Goal: Use online tool/utility: Utilize a website feature to perform a specific function

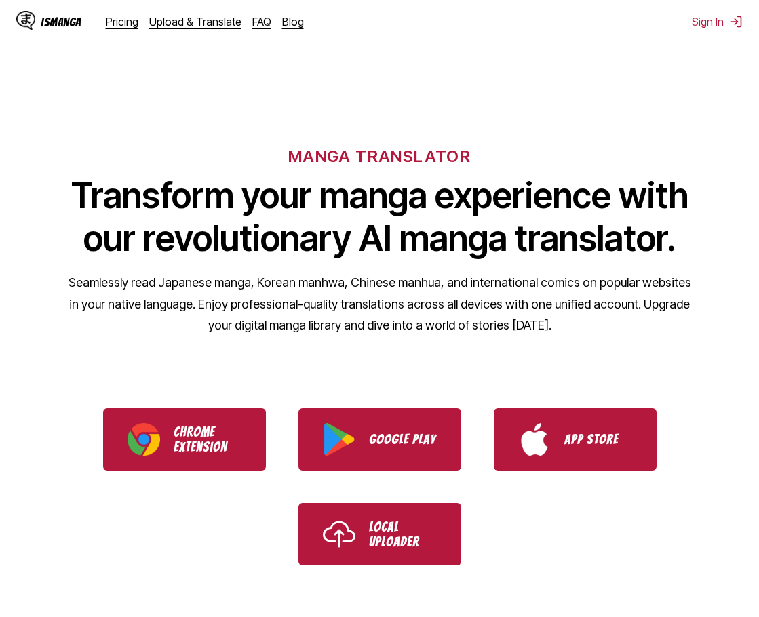
scroll to position [204, 0]
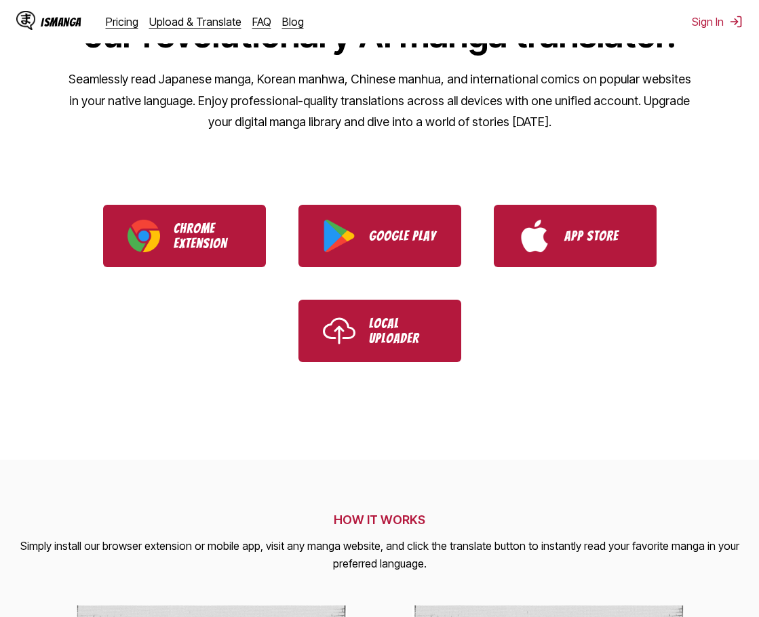
click at [410, 330] on p "Local Uploader" at bounding box center [403, 331] width 68 height 30
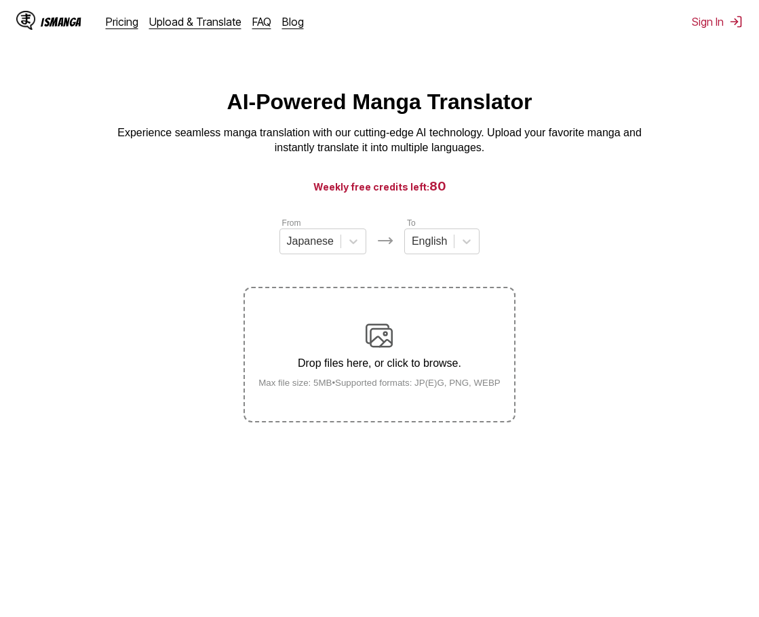
click at [372, 338] on img at bounding box center [379, 335] width 27 height 27
click at [0, 0] on input "Drop files here, or click to browse. Max file size: 5MB • Supported formats: JP…" at bounding box center [0, 0] width 0 height 0
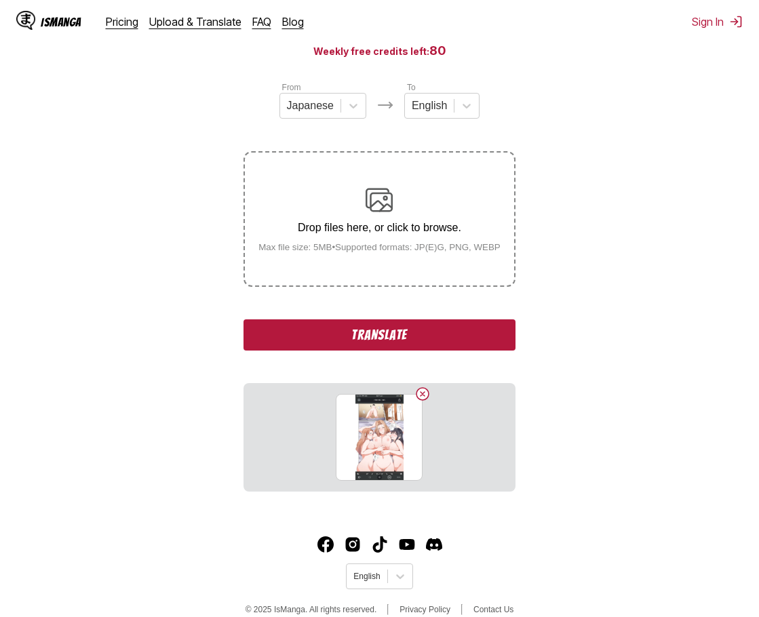
click at [457, 339] on button "Translate" at bounding box center [379, 335] width 271 height 31
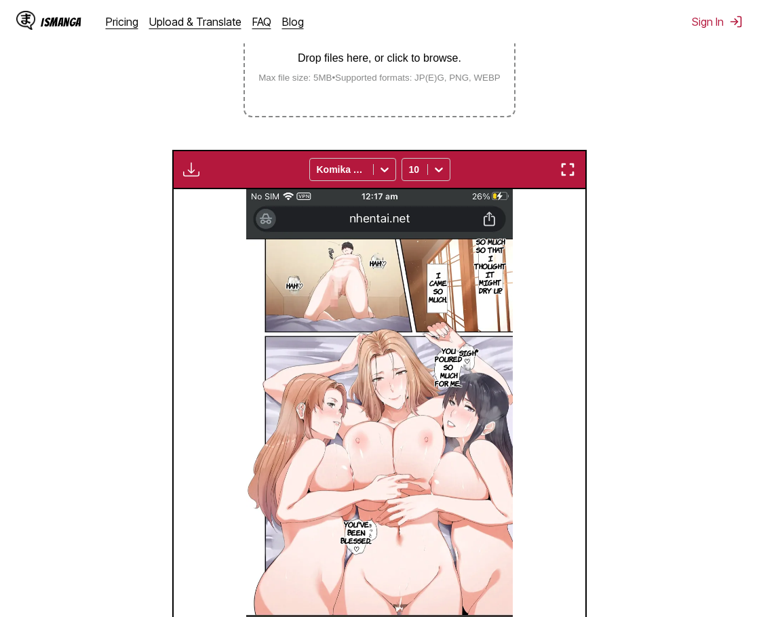
scroll to position [333, 0]
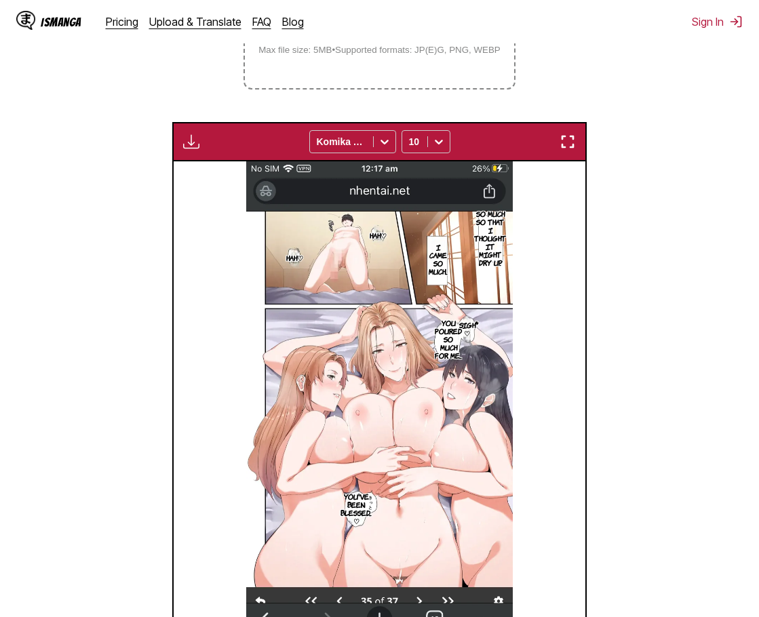
click at [196, 145] on img "button" at bounding box center [191, 142] width 16 height 16
click at [687, 290] on section "From Japanese To English Drop files here, or click to browse. Max file size: 5M…" at bounding box center [380, 278] width 738 height 791
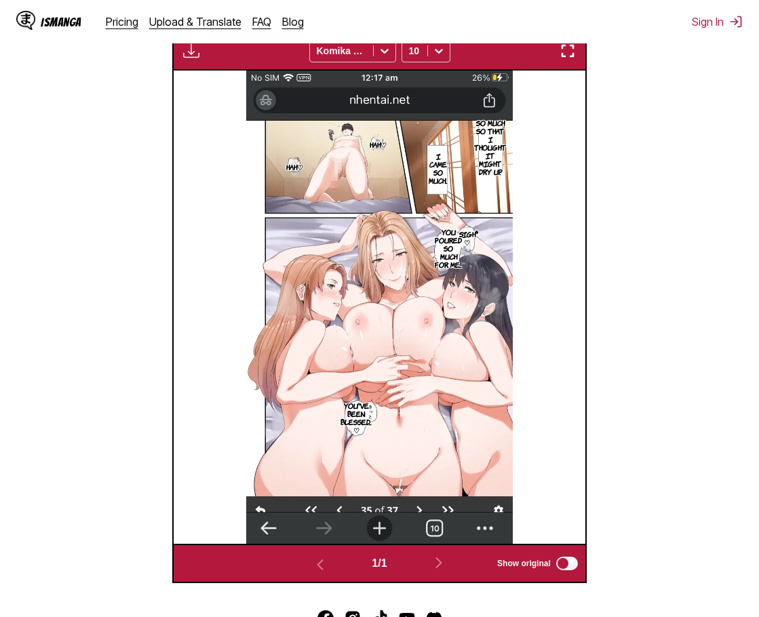
scroll to position [401, 0]
